Goal: Information Seeking & Learning: Learn about a topic

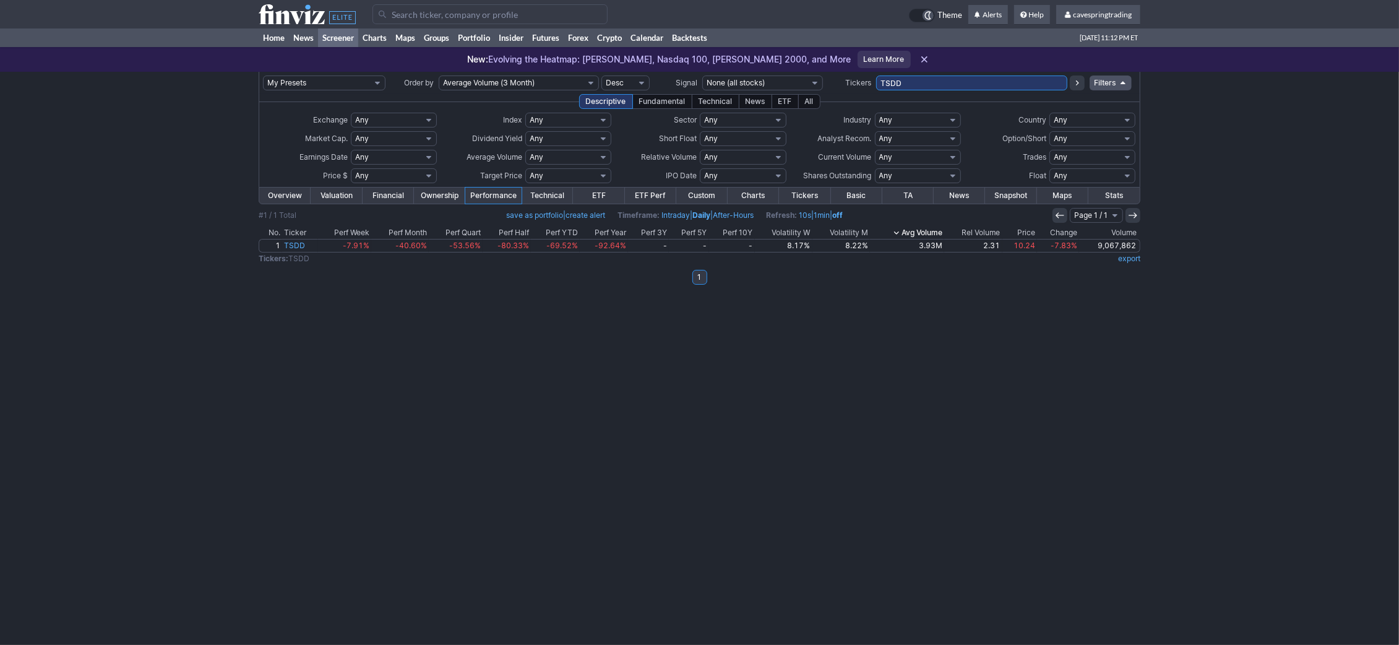
drag, startPoint x: 919, startPoint y: 88, endPoint x: 782, endPoint y: 85, distance: 136.8
click at [876, 86] on input "TSDD" at bounding box center [971, 82] width 191 height 15
paste input "STNE,HMY,CWAN,ROIV,MBLY,FRSH,GTM,JMIA,TIGR,ENVX,NXE,HUN,RDW,FSM"
type input "STNE,HMY,CWAN,ROIV,MBLY,FRSH,GTM,JMIA,TIGR,ENVX,NXE,HUN,RDW,FSM"
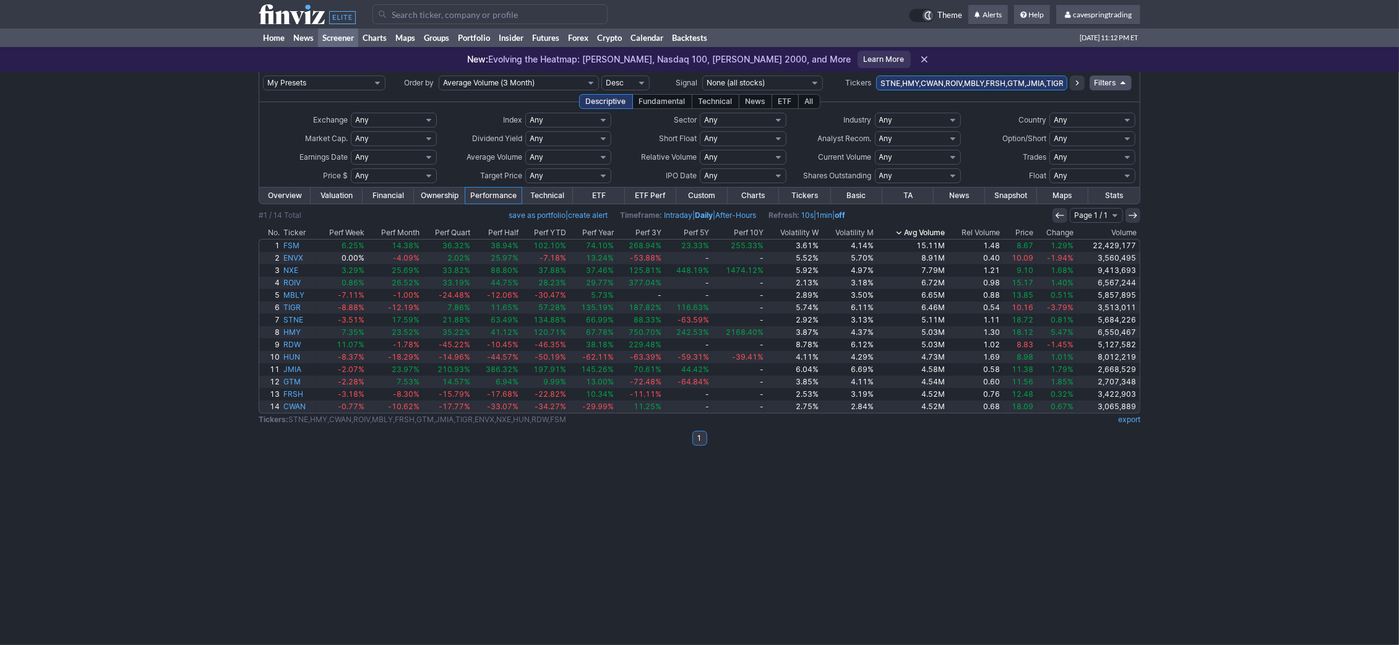
click at [295, 194] on link "Overview" at bounding box center [284, 196] width 51 height 16
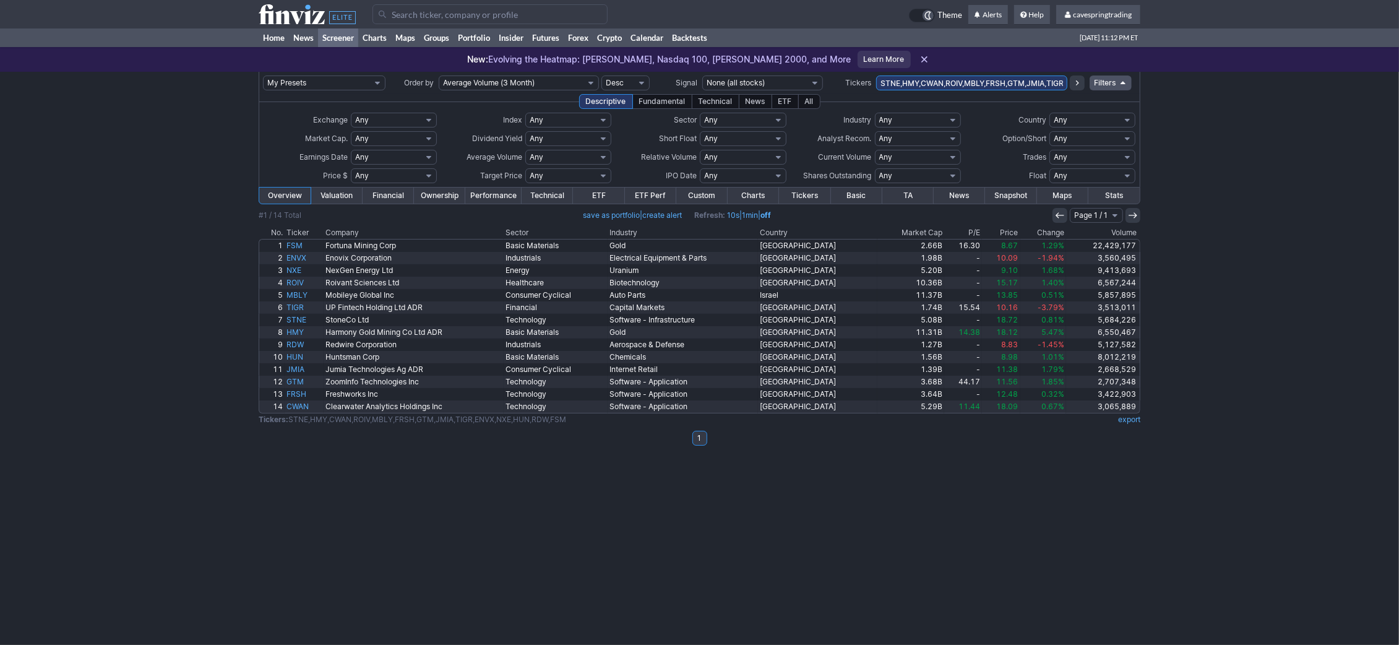
click at [801, 236] on th "Country" at bounding box center [817, 232] width 119 height 12
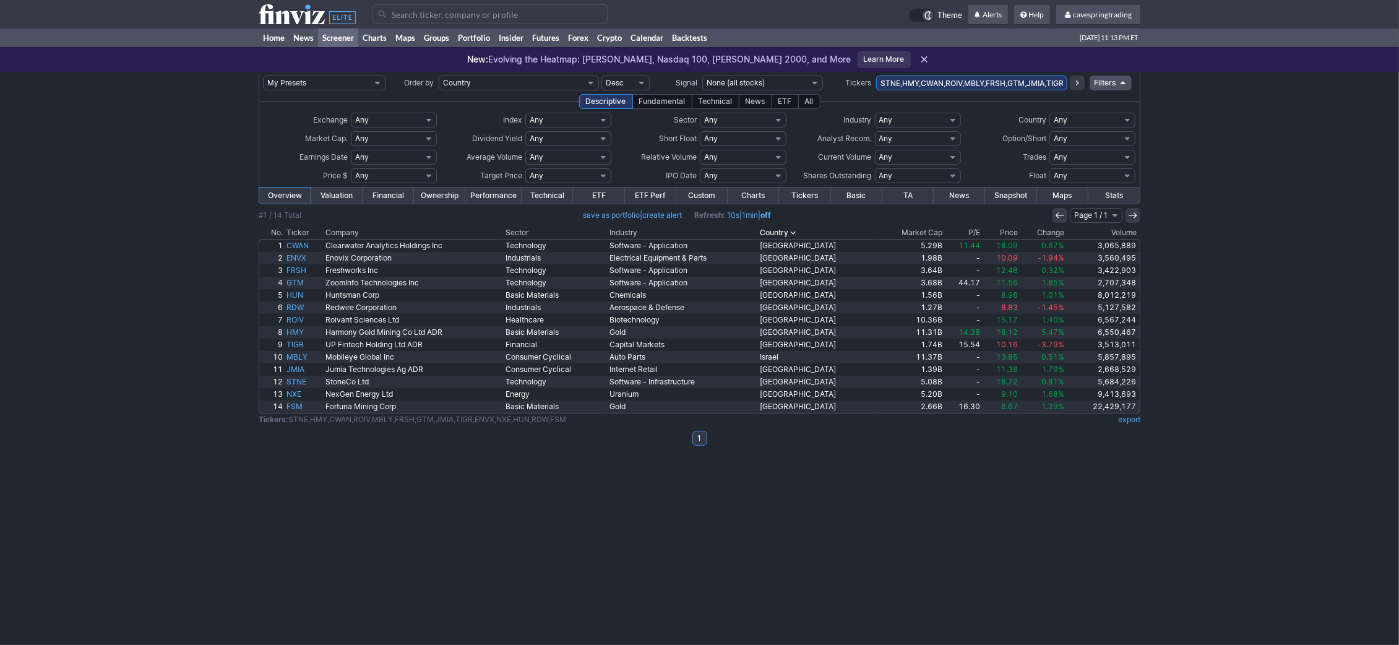
click at [913, 227] on th "Market Cap" at bounding box center [911, 232] width 67 height 12
